Goal: Task Accomplishment & Management: Manage account settings

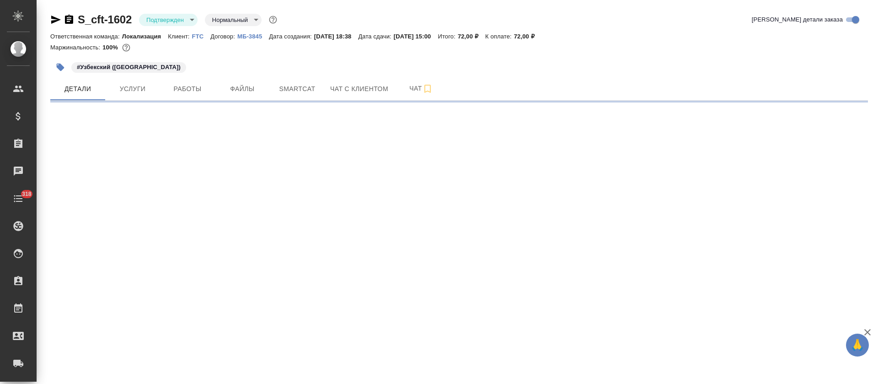
select select "RU"
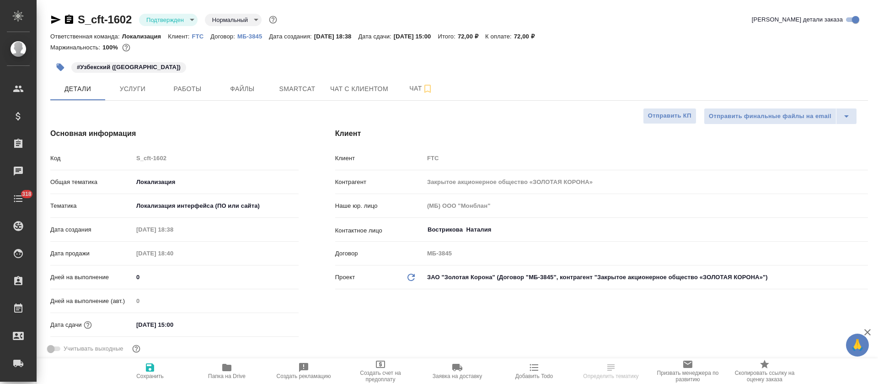
type textarea "x"
type input "[PERSON_NAME]"
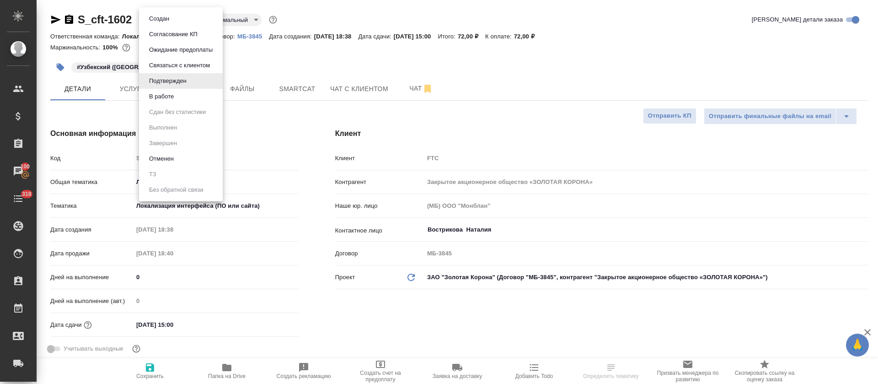
click at [167, 22] on body "🙏 .cls-1 fill:#fff; AWATERA [PERSON_NAME] Спецификации Заказы 100 Чаты 318 Todo…" at bounding box center [439, 192] width 878 height 384
click at [187, 100] on li "В работе" at bounding box center [181, 97] width 84 height 16
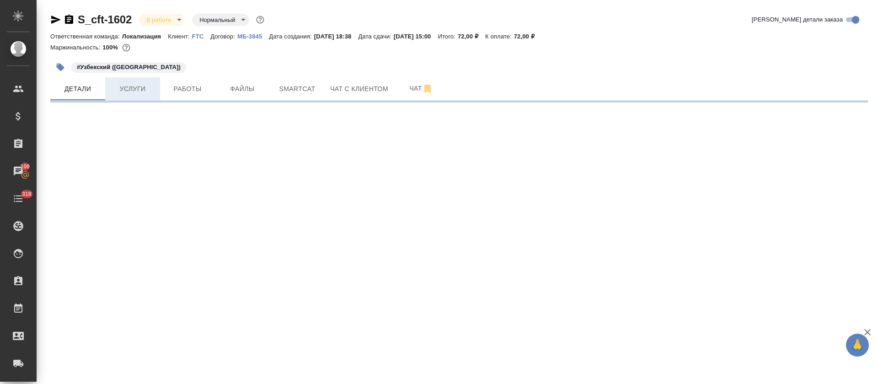
select select "RU"
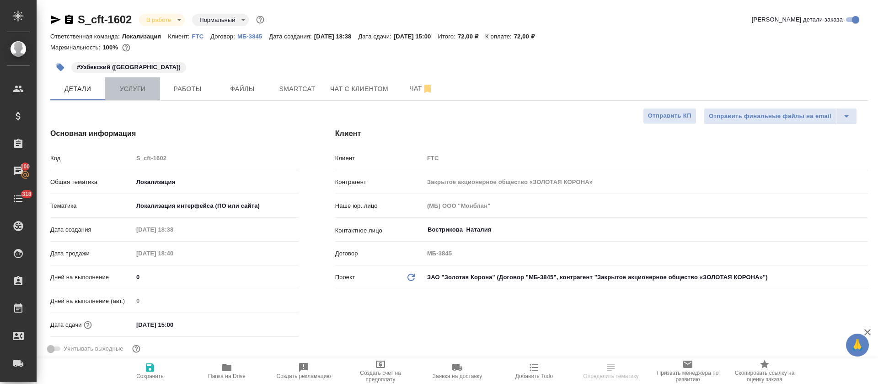
click at [126, 99] on button "Услуги" at bounding box center [132, 88] width 55 height 23
type textarea "x"
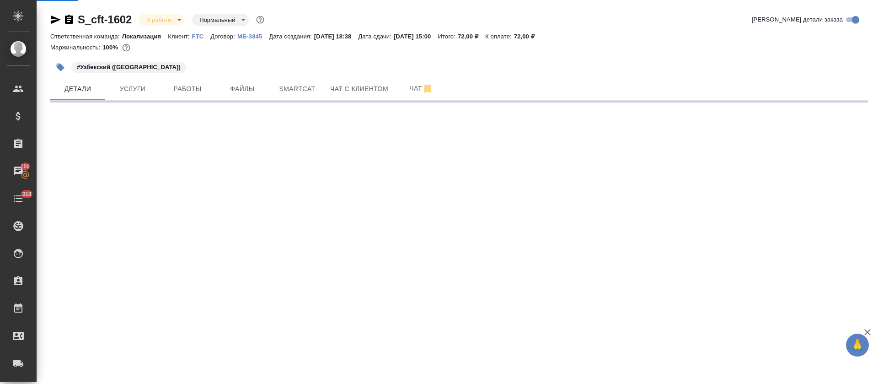
select select "RU"
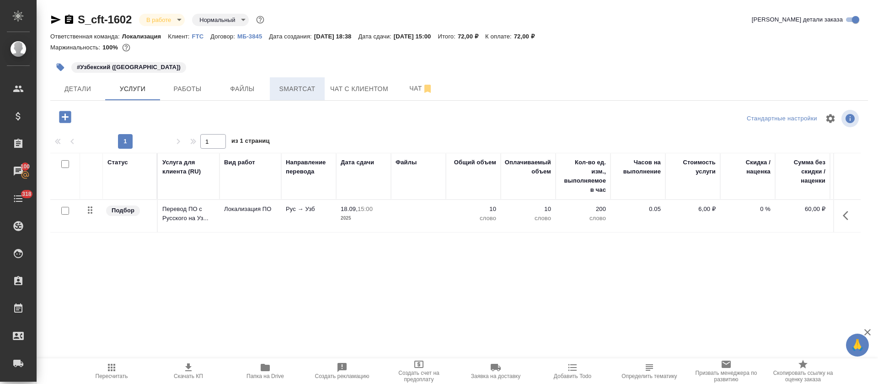
click at [296, 89] on span "Smartcat" at bounding box center [297, 88] width 44 height 11
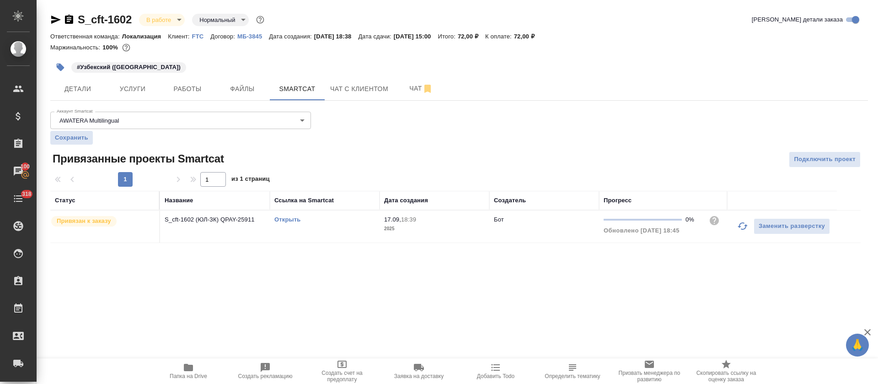
click at [285, 217] on link "Открыть" at bounding box center [288, 219] width 26 height 7
click at [181, 83] on span "Работы" at bounding box center [188, 88] width 44 height 11
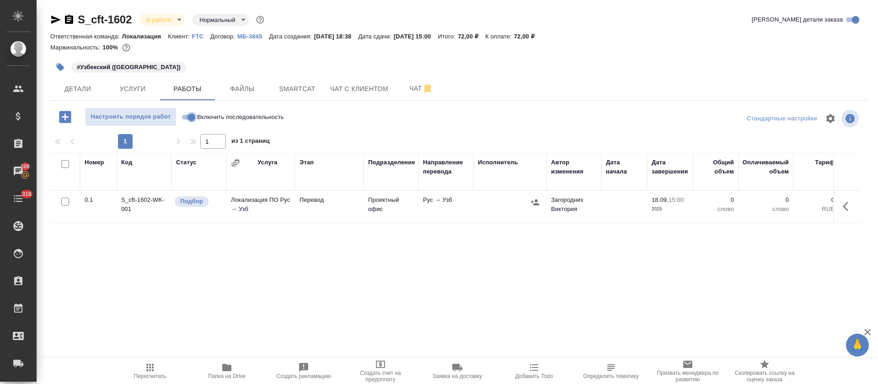
click at [192, 119] on input "Включить последовательность" at bounding box center [191, 117] width 33 height 11
checkbox input "true"
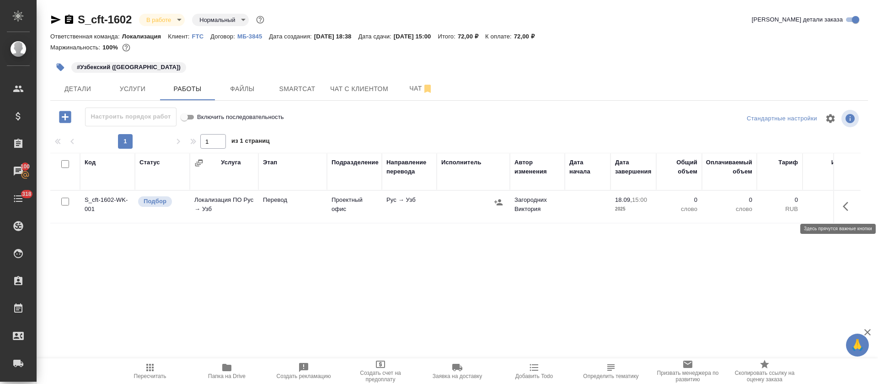
click at [850, 211] on icon "button" at bounding box center [848, 206] width 11 height 11
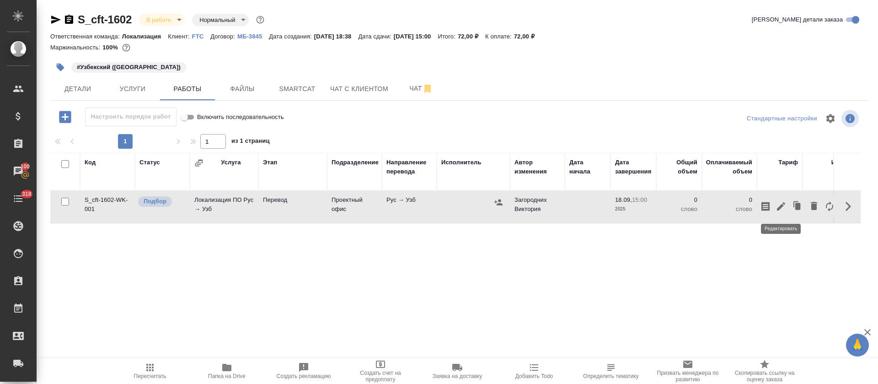
click at [785, 205] on icon "button" at bounding box center [781, 206] width 8 height 8
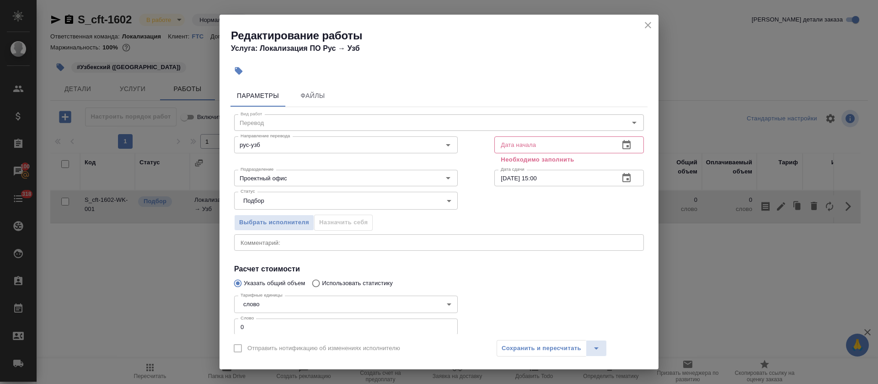
click at [238, 330] on input "0" at bounding box center [346, 326] width 224 height 16
type input "10"
click at [617, 137] on button "button" at bounding box center [627, 145] width 22 height 22
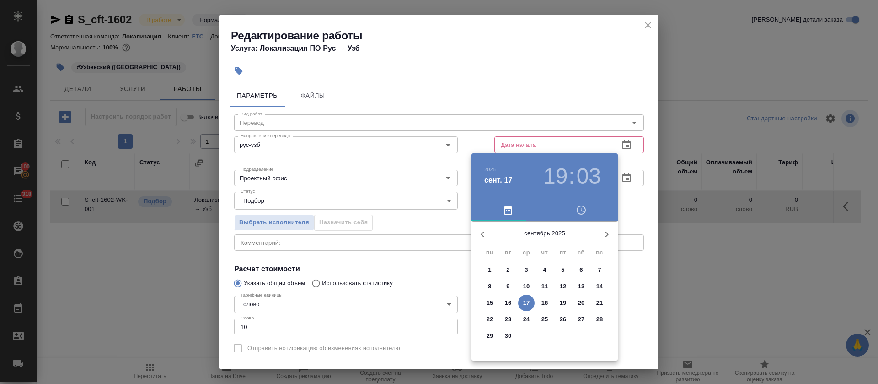
click at [524, 306] on p "17" at bounding box center [526, 302] width 7 height 9
type input "[DATE] 19:03"
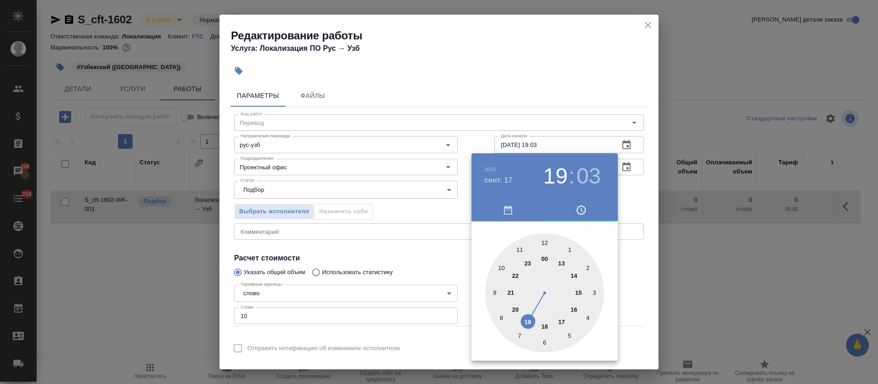
drag, startPoint x: 414, startPoint y: 268, endPoint x: 643, endPoint y: 214, distance: 235.6
click at [425, 265] on div at bounding box center [439, 192] width 878 height 384
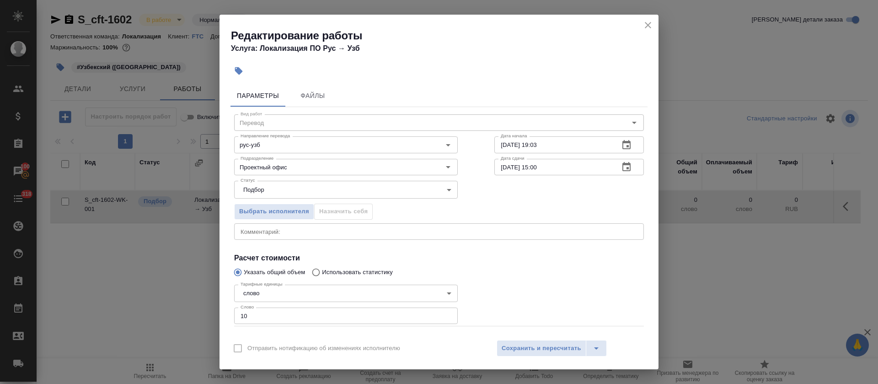
click at [623, 169] on button "button" at bounding box center [627, 167] width 22 height 22
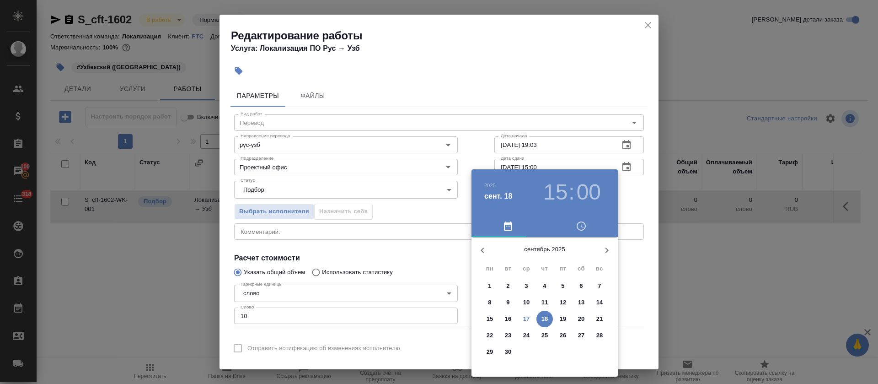
click at [550, 318] on span "18" at bounding box center [545, 318] width 16 height 9
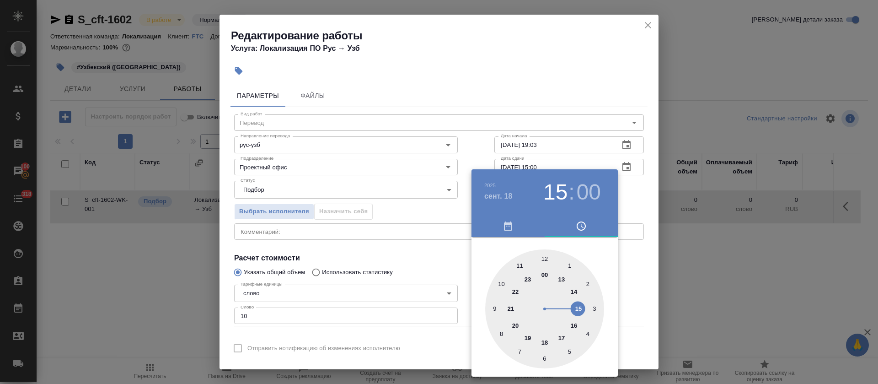
click at [521, 265] on div at bounding box center [544, 308] width 119 height 119
type input "[DATE] 11:00"
click at [437, 259] on div at bounding box center [439, 192] width 878 height 384
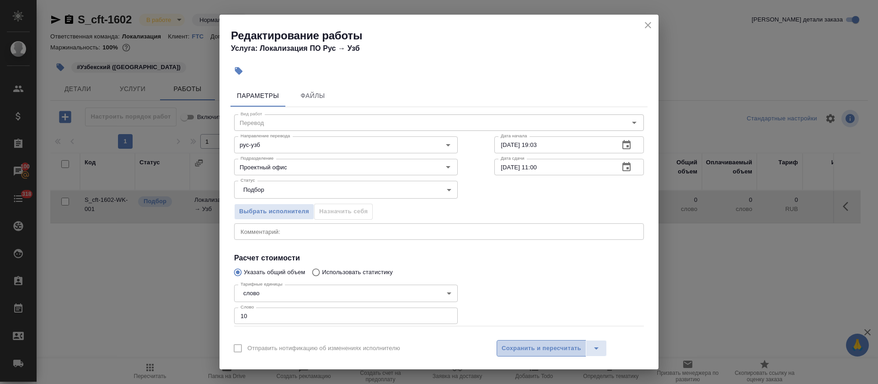
click at [509, 348] on span "Сохранить и пересчитать" at bounding box center [542, 348] width 80 height 11
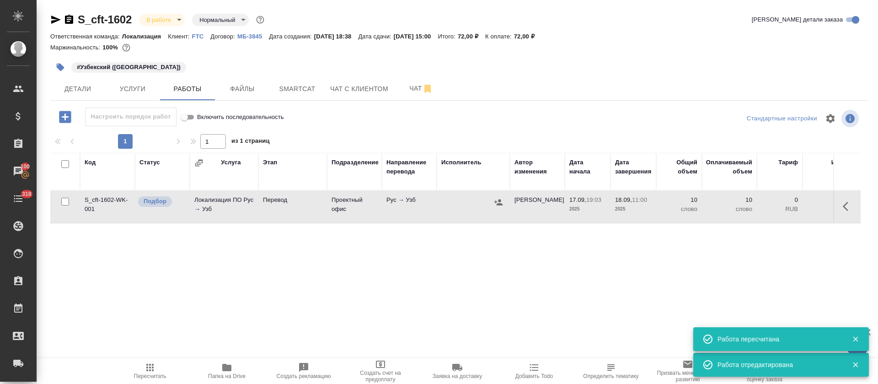
click at [496, 204] on icon "button" at bounding box center [498, 202] width 9 height 9
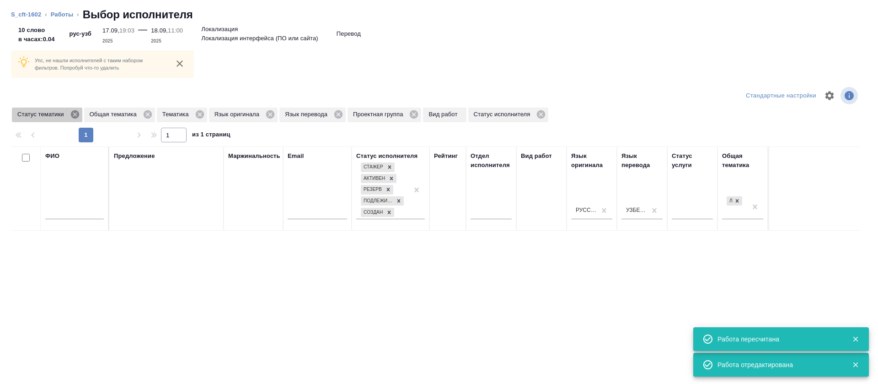
click at [73, 115] on icon at bounding box center [74, 114] width 8 height 8
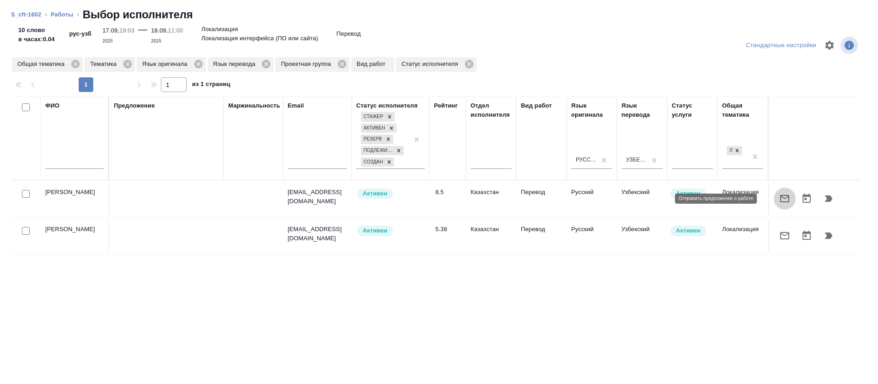
click at [781, 195] on icon "button" at bounding box center [785, 198] width 9 height 7
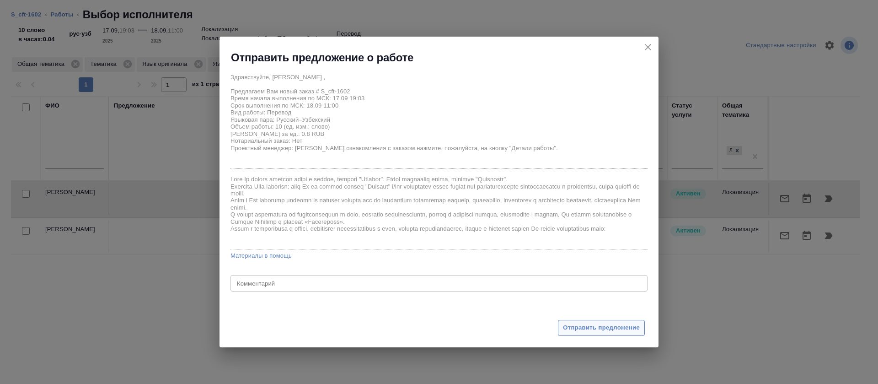
click at [583, 329] on span "Отправить предложение" at bounding box center [601, 328] width 77 height 11
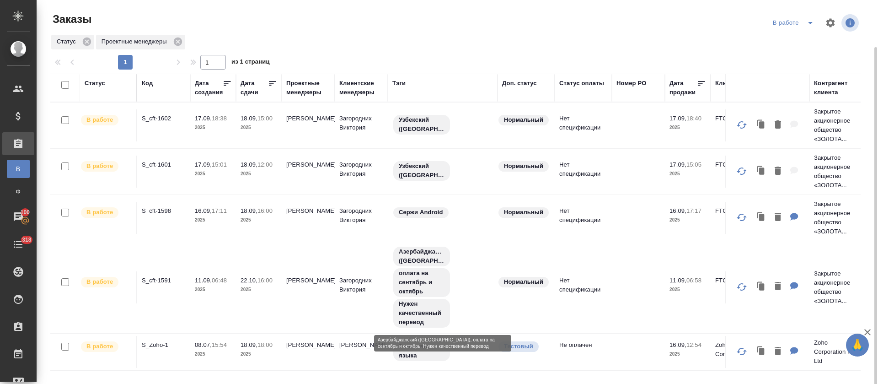
scroll to position [24, 0]
